Goal: Task Accomplishment & Management: Use online tool/utility

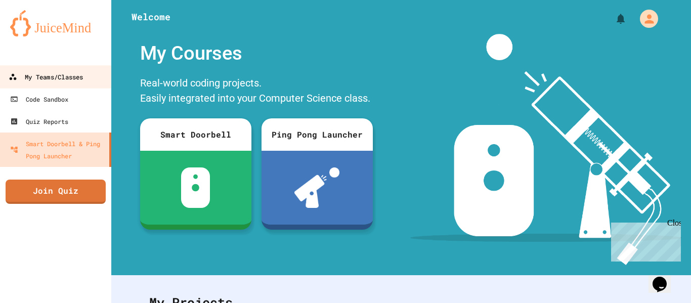
click at [72, 76] on div "My Teams/Classes" at bounding box center [46, 77] width 74 height 13
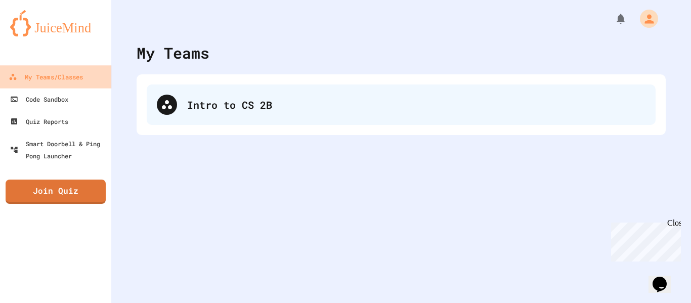
click at [163, 95] on div at bounding box center [167, 105] width 20 height 20
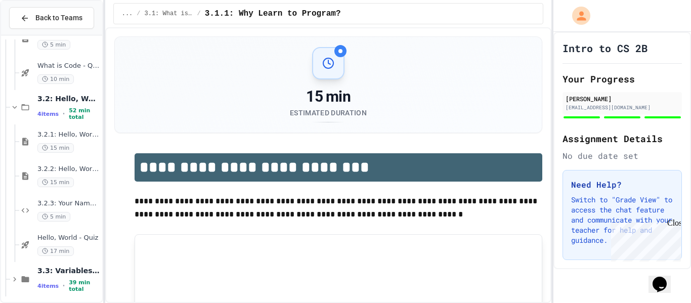
scroll to position [201, 0]
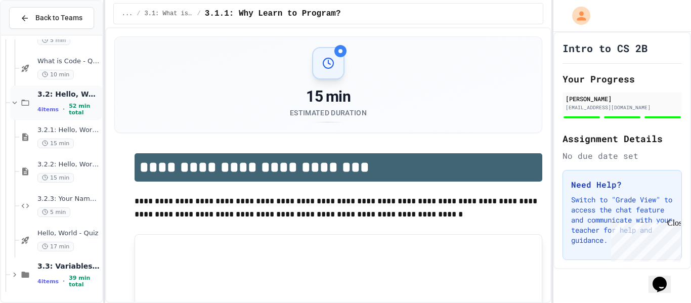
click at [71, 99] on span "3.2: Hello, World!" at bounding box center [68, 94] width 63 height 9
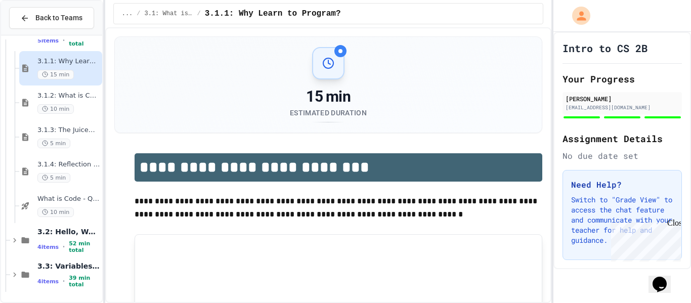
scroll to position [51, 0]
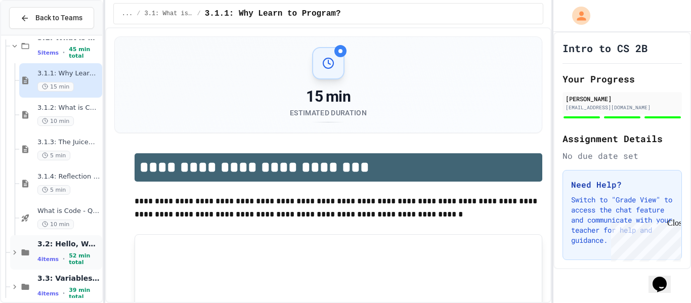
click at [74, 253] on div "3.2: Hello, World! 4 items • 52 min total" at bounding box center [68, 252] width 63 height 27
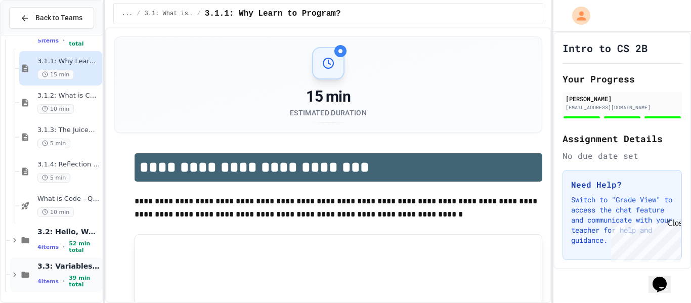
click at [79, 270] on span "3.3: Variables and Data Types" at bounding box center [68, 266] width 63 height 9
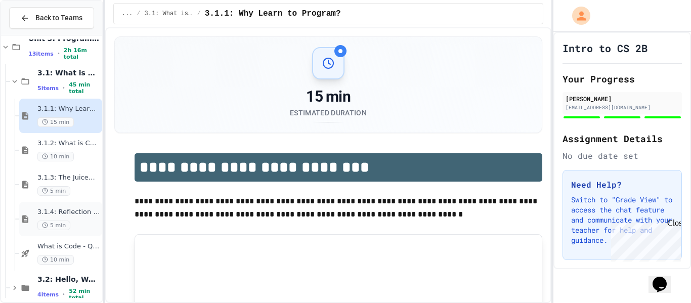
scroll to position [0, 0]
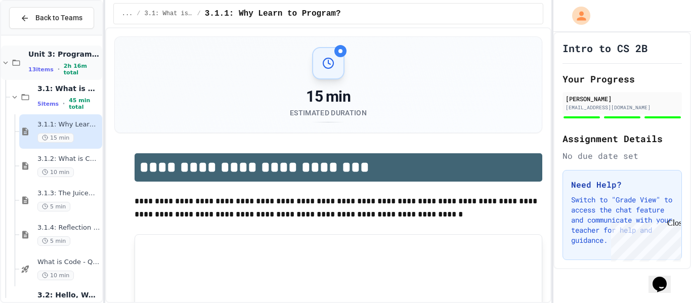
click at [61, 62] on div "Unit 3: Programming Fundamentals 13 items • 2h 16m total" at bounding box center [64, 63] width 72 height 27
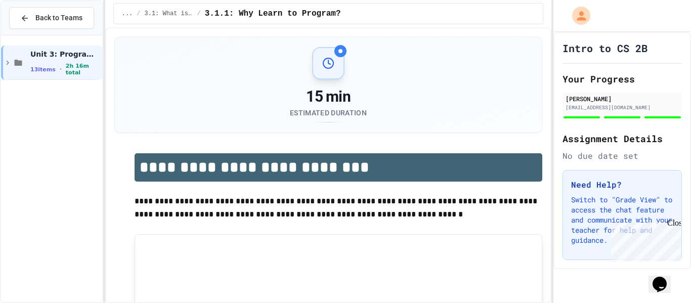
click at [61, 62] on div "Unit 3: Programming Fundamentals 13 items • 2h 16m total" at bounding box center [65, 63] width 70 height 27
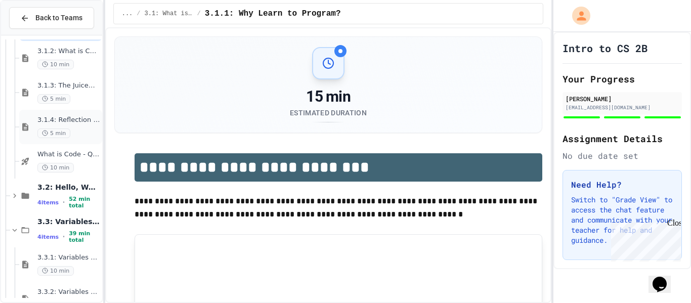
scroll to position [109, 0]
click at [75, 189] on span "3.2: Hello, World!" at bounding box center [68, 186] width 63 height 9
click at [74, 190] on span "3.2: Hello, World!" at bounding box center [68, 186] width 63 height 9
click at [76, 235] on span "39 min total" at bounding box center [84, 235] width 31 height 13
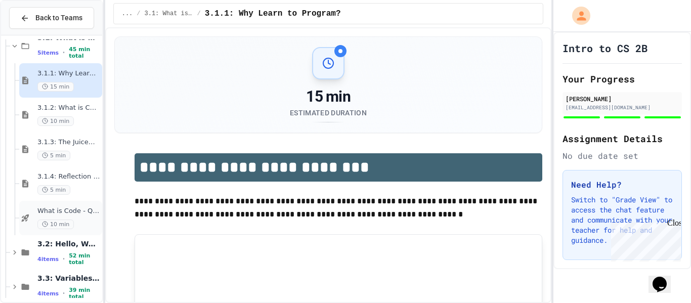
scroll to position [63, 0]
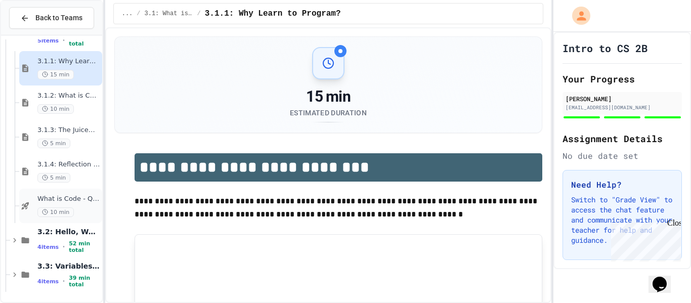
click at [74, 232] on span "3.2: Hello, World!" at bounding box center [68, 231] width 63 height 9
click at [82, 276] on div "15 min" at bounding box center [68, 281] width 63 height 10
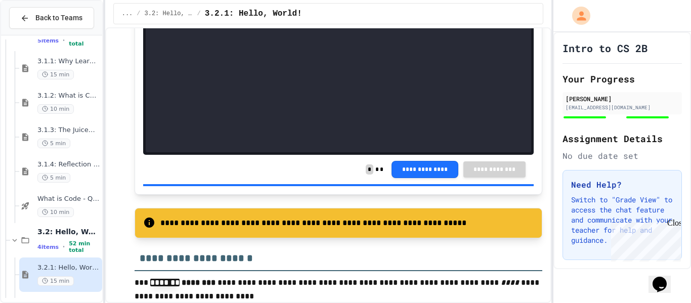
scroll to position [1952, 0]
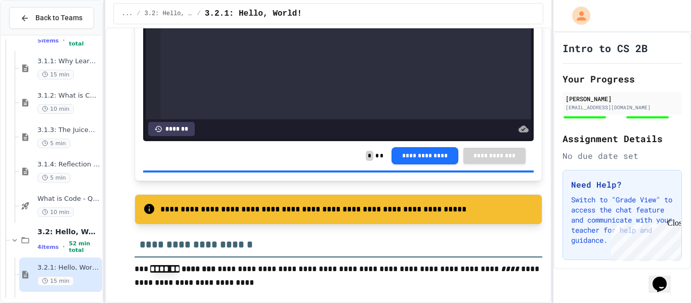
click at [65, 265] on span "3.2.1: Hello, World!" at bounding box center [68, 268] width 63 height 9
click at [69, 247] on span "52 min total" at bounding box center [84, 246] width 31 height 13
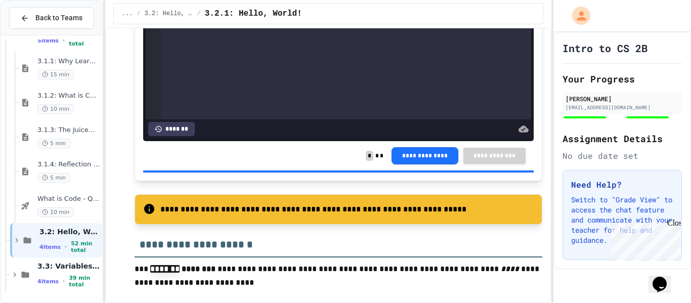
scroll to position [51, 0]
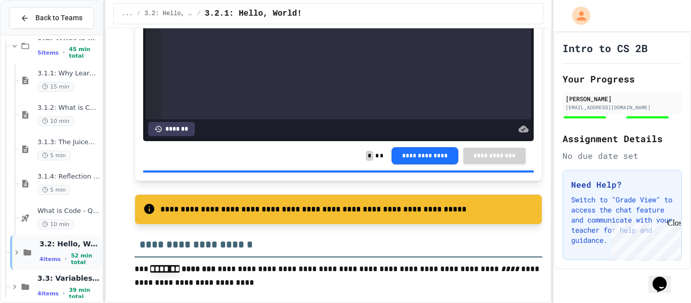
click at [68, 251] on div "3.2: Hello, World! 4 items • 52 min total" at bounding box center [69, 252] width 61 height 27
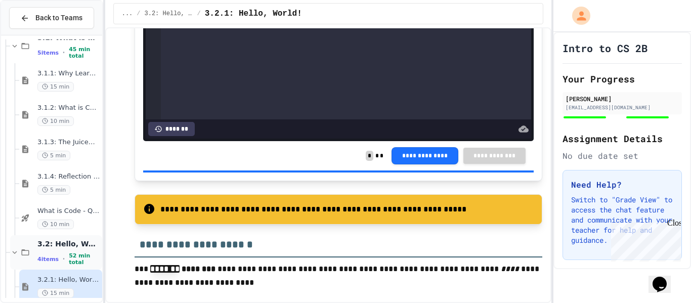
click at [68, 253] on div "3.2: Hello, World! 4 items • 52 min total" at bounding box center [68, 252] width 63 height 27
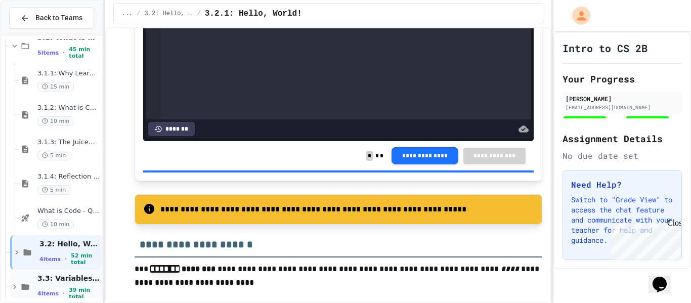
click at [71, 288] on div "3.3: Variables and Data Types 4 items • 39 min total" at bounding box center [68, 287] width 63 height 27
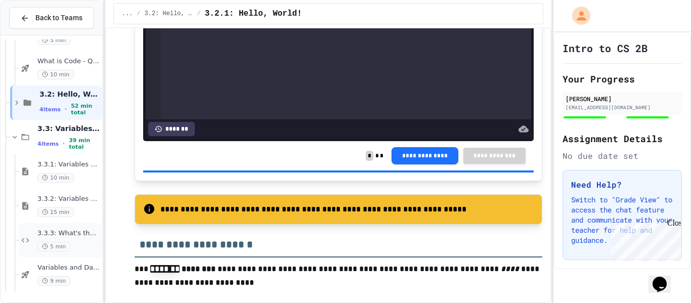
scroll to position [0, 0]
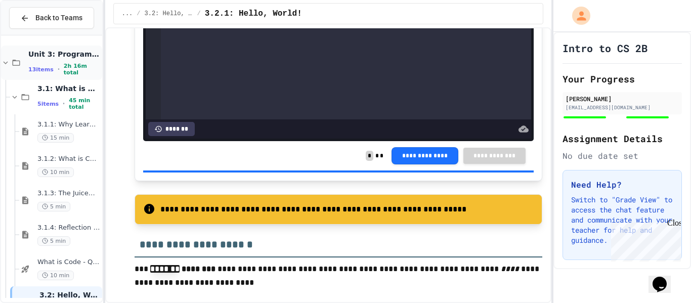
click at [74, 57] on span "Unit 3: Programming Fundamentals" at bounding box center [64, 54] width 72 height 9
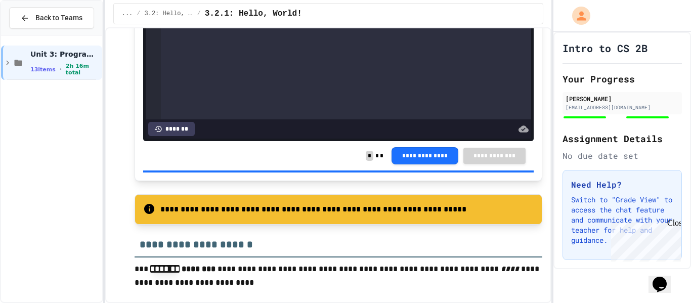
click at [74, 57] on span "Unit 3: Programming Fundamentals" at bounding box center [65, 54] width 70 height 9
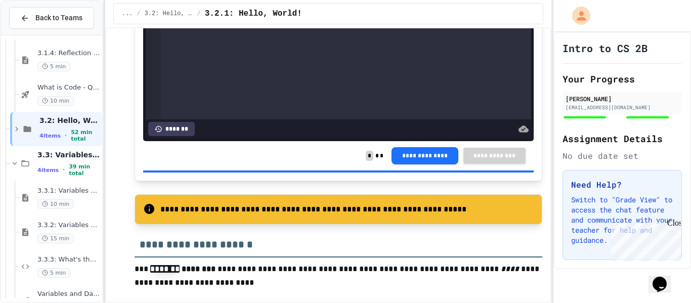
scroll to position [201, 0]
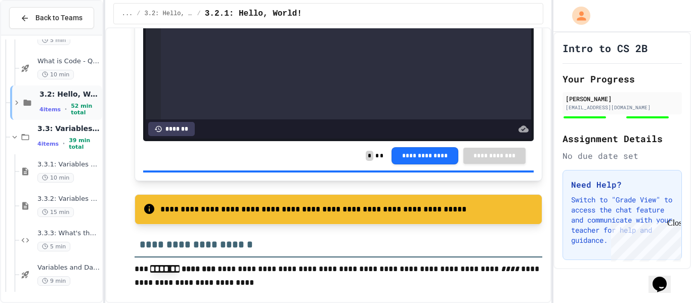
click at [82, 101] on div "3.2: Hello, World! 4 items • 52 min total" at bounding box center [69, 103] width 61 height 27
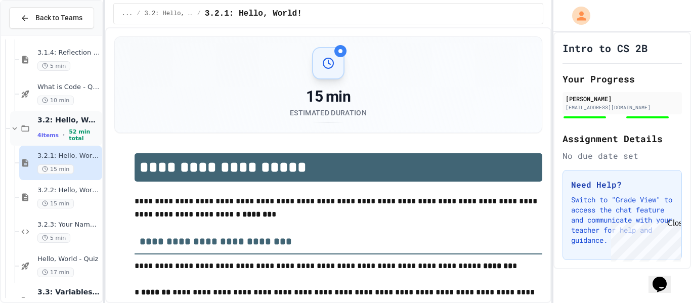
scroll to position [177, 0]
click at [82, 188] on span "3.2.2: Hello, World! - Review" at bounding box center [68, 189] width 63 height 9
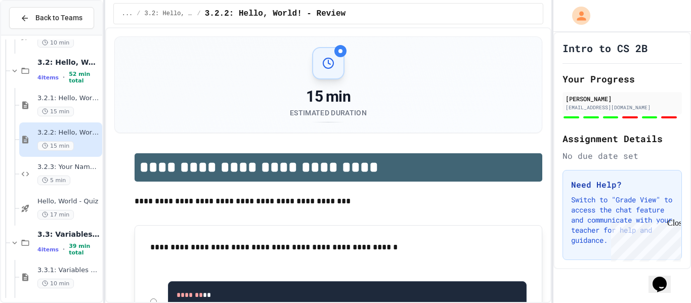
scroll to position [237, 0]
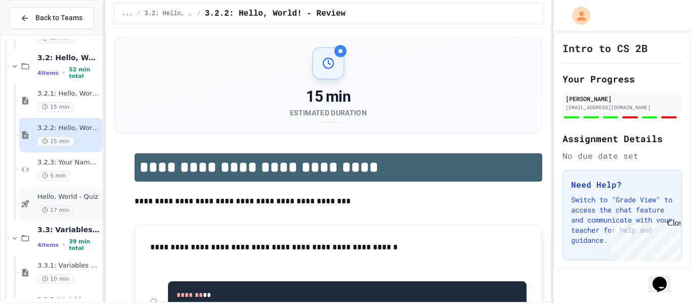
click at [90, 199] on span "Hello, World - Quiz" at bounding box center [68, 197] width 63 height 9
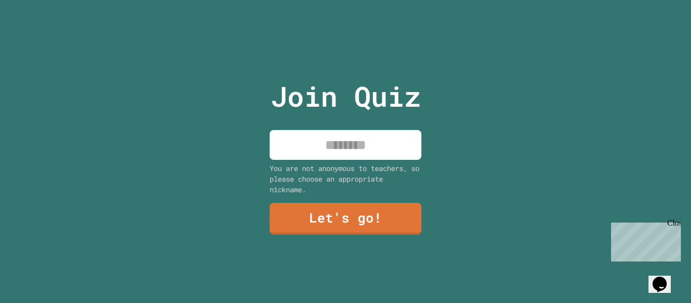
click at [342, 153] on input at bounding box center [346, 145] width 152 height 30
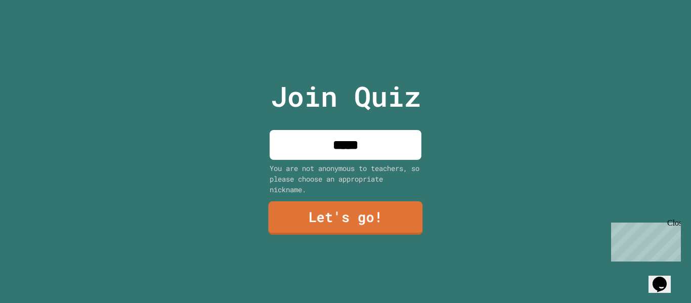
type input "*****"
click at [370, 213] on link "Let's go!" at bounding box center [345, 217] width 154 height 33
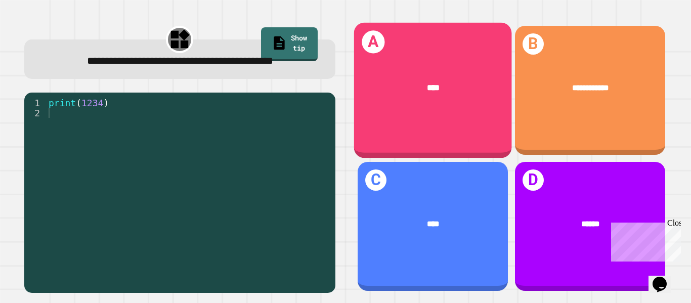
click at [445, 64] on div "****" at bounding box center [433, 87] width 158 height 47
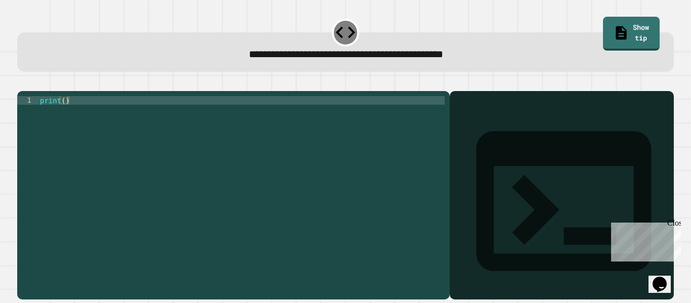
click at [64, 114] on div "print ( )" at bounding box center [241, 190] width 407 height 189
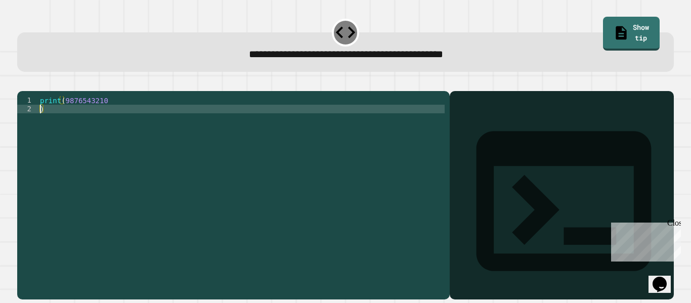
type textarea "*"
click at [22, 83] on icon "button" at bounding box center [22, 83] width 0 height 0
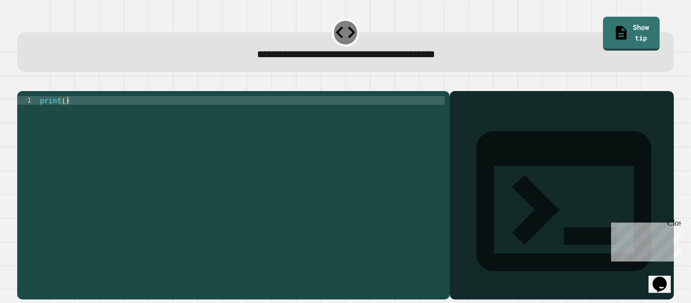
click at [67, 116] on div "print ( )" at bounding box center [241, 190] width 407 height 189
click at [66, 115] on div "print ( )" at bounding box center [241, 190] width 407 height 189
type textarea "**********"
click at [32, 90] on icon "button" at bounding box center [29, 89] width 6 height 7
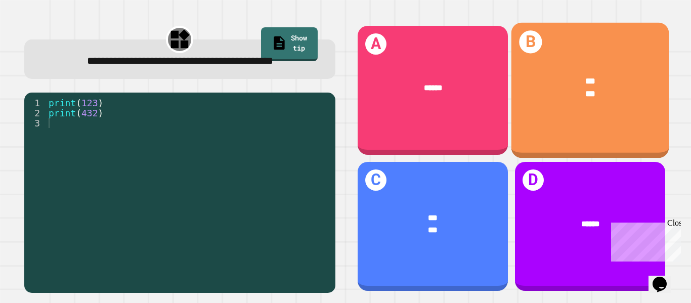
click at [582, 117] on div "*** ***" at bounding box center [590, 88] width 158 height 60
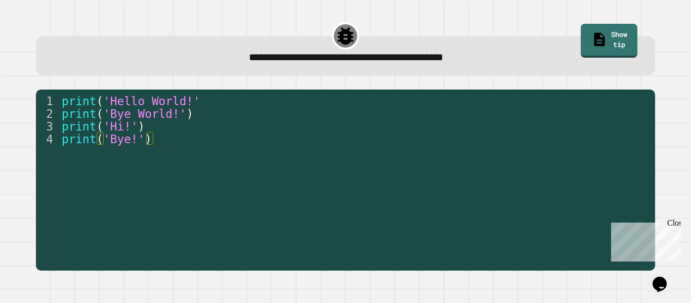
click at [176, 93] on div "1 2 3 4 print ( 'Hello World!' print ( 'Bye World!' ) print ( 'Hi!' ) print ( '…" at bounding box center [345, 181] width 619 height 182
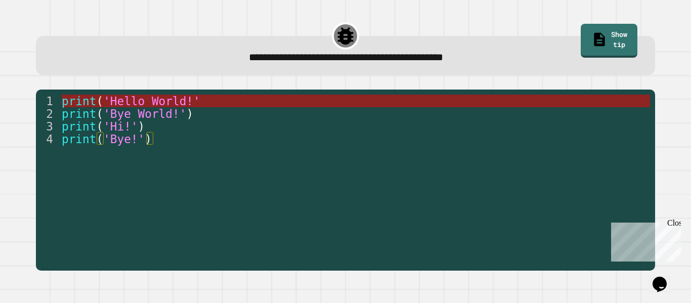
click at [178, 104] on span "'Hello World!'" at bounding box center [151, 101] width 97 height 13
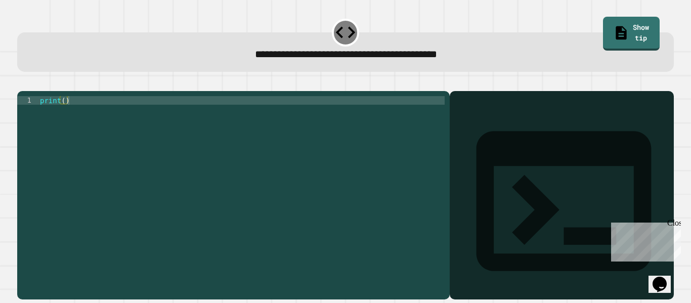
click at [65, 116] on div "print ( )" at bounding box center [241, 190] width 407 height 189
type textarea "**********"
click at [22, 83] on icon "button" at bounding box center [22, 83] width 0 height 0
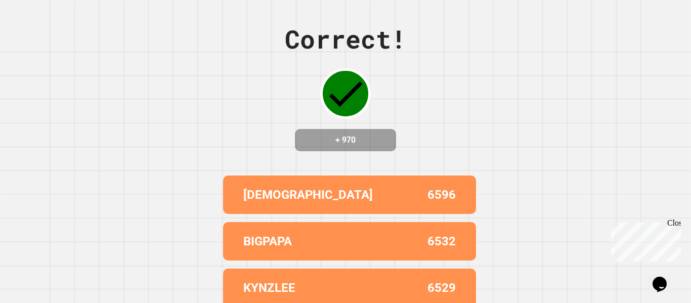
scroll to position [0, 0]
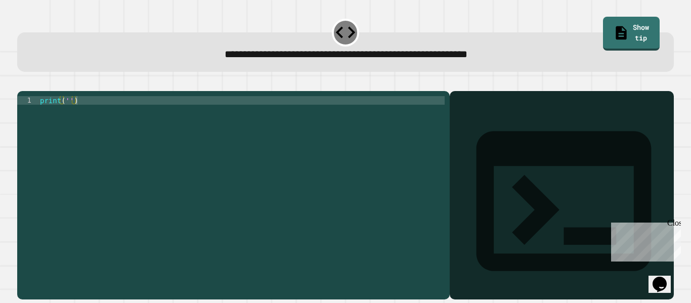
click at [68, 117] on div "print ( '' )" at bounding box center [241, 190] width 407 height 189
click at [67, 112] on div "print ( 'It' s a beatiful day ")" at bounding box center [241, 190] width 407 height 189
click at [20, 83] on div at bounding box center [345, 85] width 657 height 12
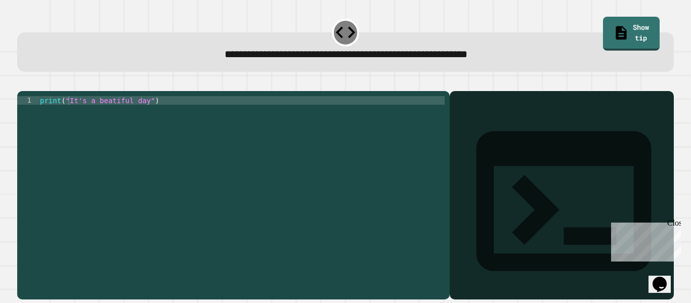
click at [22, 83] on icon "button" at bounding box center [22, 83] width 0 height 0
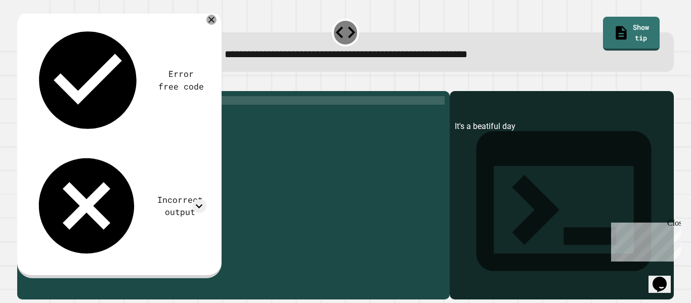
click at [22, 83] on icon "button" at bounding box center [22, 83] width 0 height 0
click at [64, 116] on div "print ( "It's a beatiful day" )" at bounding box center [241, 190] width 407 height 189
click at [154, 118] on div "print ( '"It' s a beatiful day ")" at bounding box center [241, 190] width 407 height 189
click at [22, 83] on icon "button" at bounding box center [22, 83] width 0 height 0
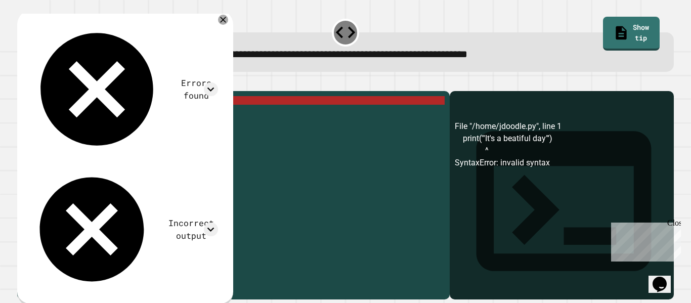
click at [22, 83] on icon "button" at bounding box center [22, 83] width 0 height 0
click at [68, 113] on div "print ( '"It' s a beatiful day "')" at bounding box center [241, 190] width 407 height 189
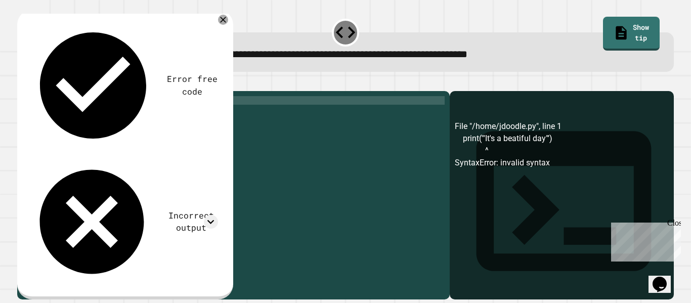
scroll to position [0, 14]
click at [152, 116] on div "print ( "It's a beatiful day"')" at bounding box center [241, 190] width 407 height 189
click at [31, 92] on icon "button" at bounding box center [29, 89] width 6 height 7
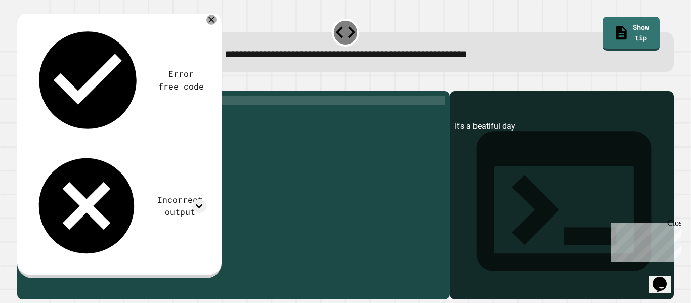
click at [60, 115] on div "print ( "It's a beatiful day" )" at bounding box center [241, 190] width 407 height 189
click at [69, 114] on div "print ( "It's a beatiful day" )" at bounding box center [241, 190] width 407 height 189
click at [200, 204] on icon at bounding box center [199, 206] width 7 height 4
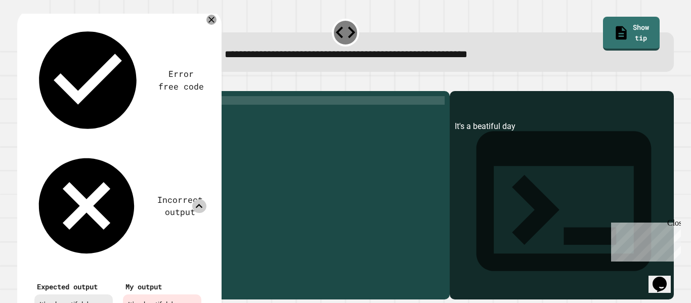
click at [200, 199] on icon at bounding box center [199, 206] width 14 height 14
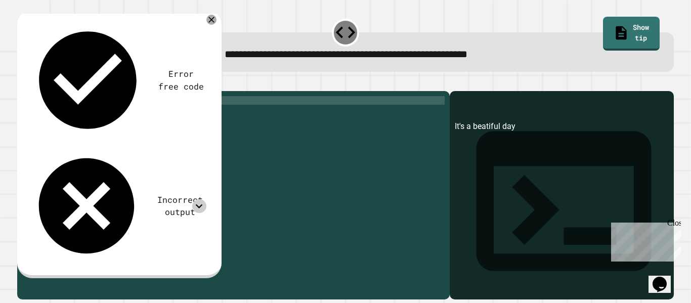
click at [111, 116] on div "print ( "It's a beatiful day" )" at bounding box center [241, 190] width 407 height 189
type textarea "**********"
click at [22, 83] on icon "button" at bounding box center [22, 83] width 0 height 0
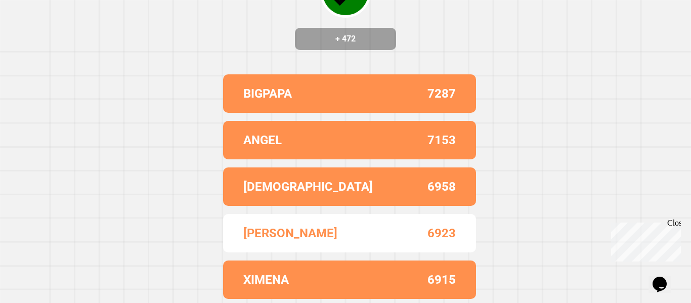
scroll to position [0, 0]
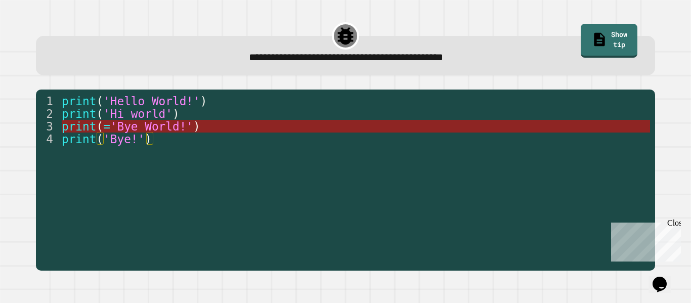
click at [130, 126] on span "'Bye World!'" at bounding box center [151, 126] width 83 height 13
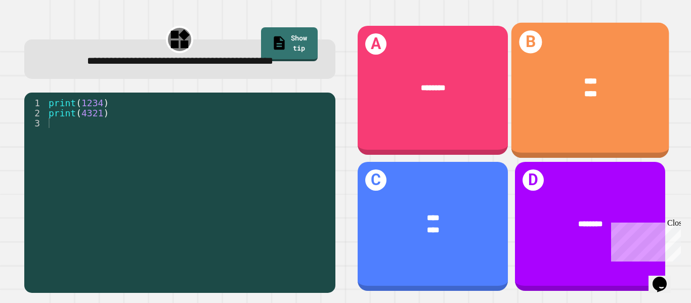
click at [613, 131] on div "B **** ****" at bounding box center [590, 91] width 158 height 136
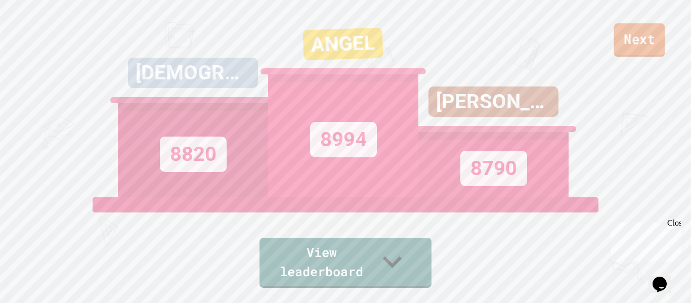
click at [652, 46] on link "Next" at bounding box center [639, 39] width 51 height 33
